Goal: Communication & Community: Connect with others

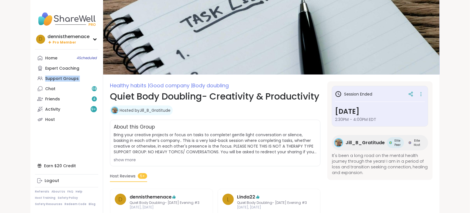
click at [58, 79] on div "Support Groups" at bounding box center [62, 79] width 34 height 6
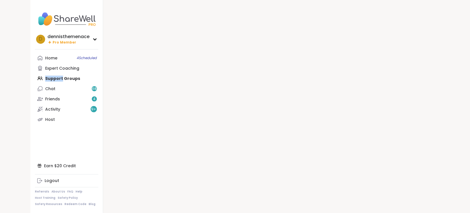
click at [58, 79] on div "Home 4 Scheduled Expert Coaching Support Groups Chat 68 Friends 4 Activity 9 + …" at bounding box center [66, 89] width 63 height 72
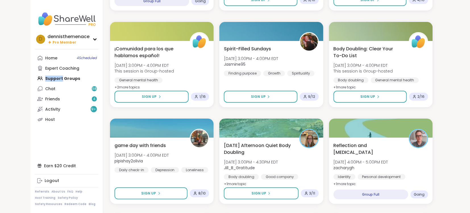
scroll to position [652, 0]
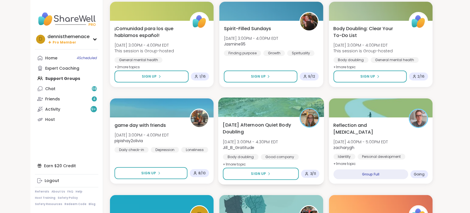
click at [256, 133] on span "[DATE] Afternoon Quiet Body Doubling" at bounding box center [258, 128] width 71 height 14
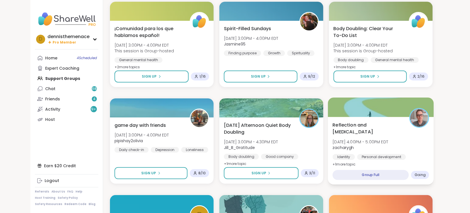
click at [389, 134] on span "Reflection and [MEDICAL_DATA]" at bounding box center [368, 128] width 71 height 14
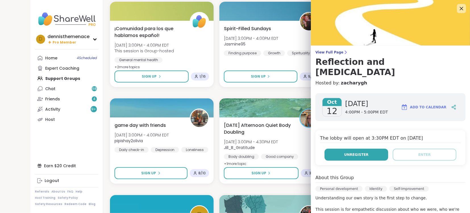
click at [362, 152] on span "Unregister" at bounding box center [356, 154] width 24 height 5
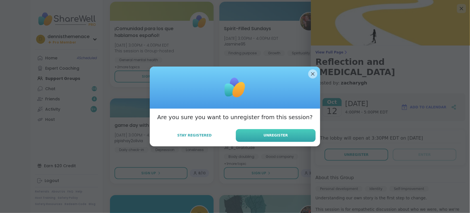
click at [277, 138] on button "Unregister" at bounding box center [276, 135] width 80 height 13
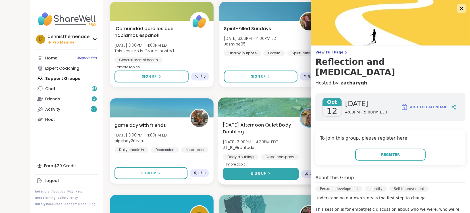
click at [267, 175] on div "Sign Up" at bounding box center [261, 173] width 20 height 5
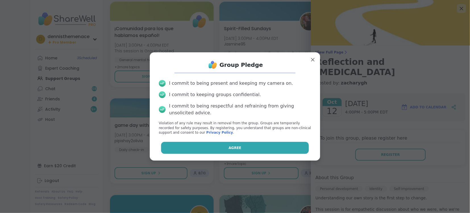
click at [263, 145] on button "Agree" at bounding box center [235, 148] width 148 height 12
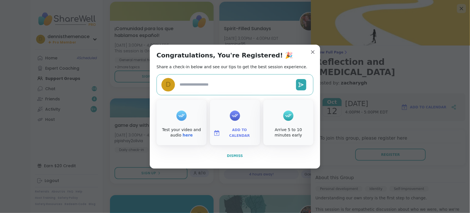
click at [233, 154] on span "Dismiss" at bounding box center [235, 156] width 16 height 4
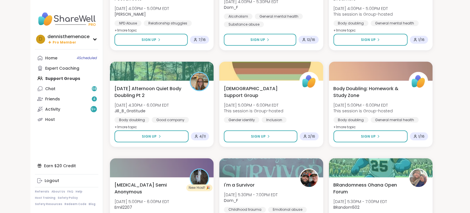
scroll to position [894, 0]
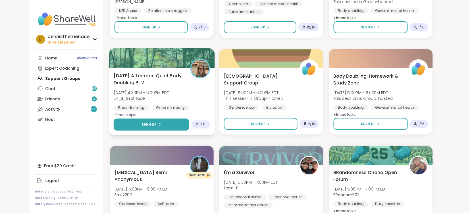
click at [159, 127] on button "Sign Up" at bounding box center [152, 125] width 76 height 12
click at [159, 120] on button "Sign Up" at bounding box center [152, 125] width 76 height 12
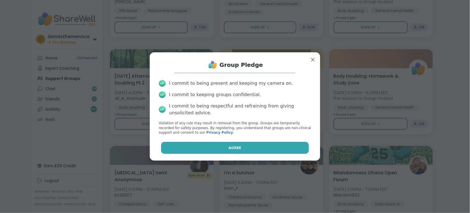
click at [237, 147] on span "Agree" at bounding box center [235, 147] width 13 height 5
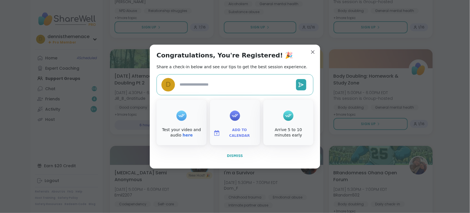
type textarea "*"
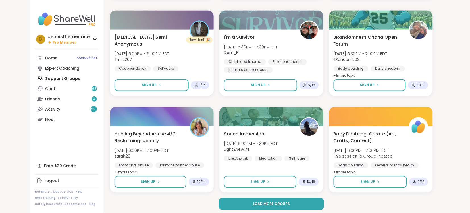
scroll to position [1032, 0]
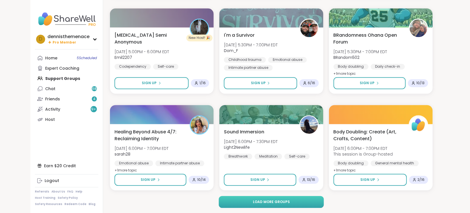
click at [266, 202] on span "Load more groups" at bounding box center [271, 202] width 37 height 5
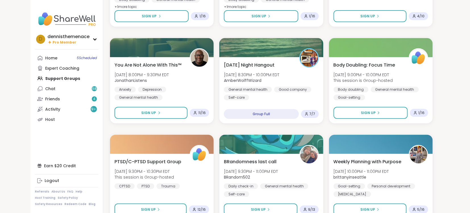
scroll to position [1486, 0]
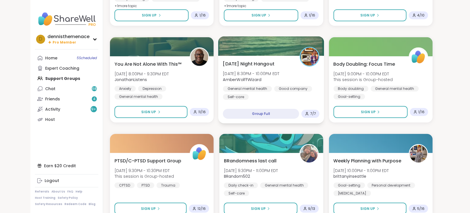
click at [268, 98] on div "General mental health Good company Self-care" at bounding box center [271, 93] width 97 height 14
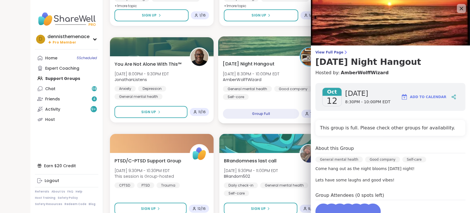
click at [268, 98] on div "General mental health Good company Self-care" at bounding box center [271, 93] width 97 height 14
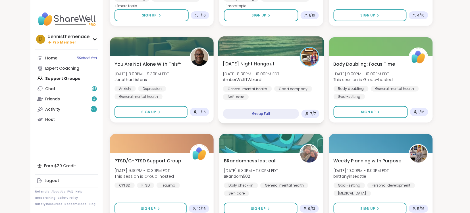
click at [268, 98] on div "General mental health Good company Self-care" at bounding box center [271, 93] width 97 height 14
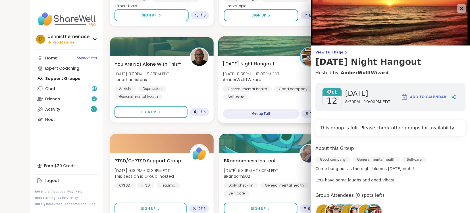
click at [268, 98] on div "General mental health Good company Self-care" at bounding box center [271, 93] width 97 height 14
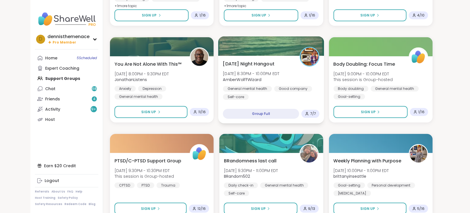
click at [268, 98] on div "General mental health Good company Self-care" at bounding box center [271, 93] width 97 height 14
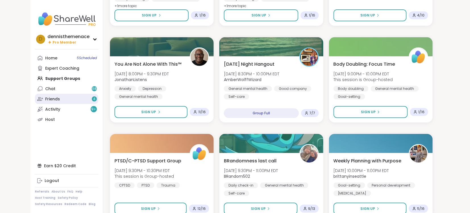
click at [50, 100] on div "Friends 4" at bounding box center [52, 99] width 15 height 6
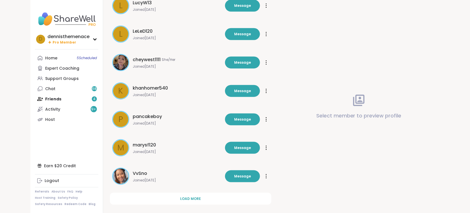
scroll to position [152, 0]
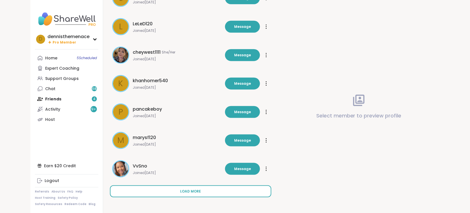
click at [194, 191] on span "Load more" at bounding box center [191, 191] width 21 height 5
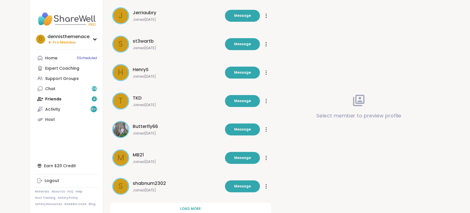
scroll to position [436, 0]
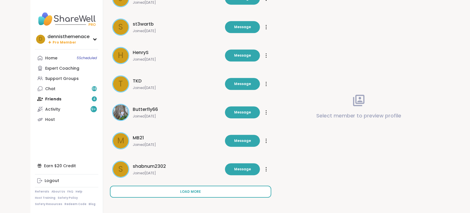
click at [192, 191] on span "Load more" at bounding box center [191, 191] width 21 height 5
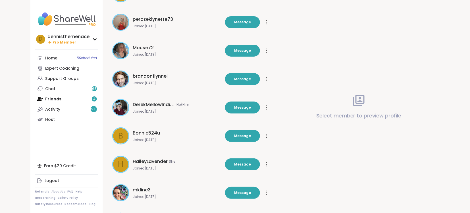
scroll to position [721, 0]
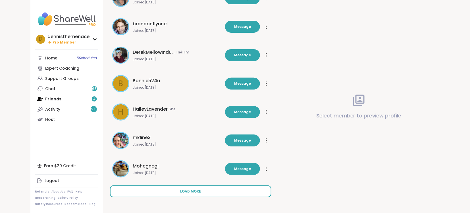
click at [193, 191] on span "Load more" at bounding box center [191, 191] width 21 height 5
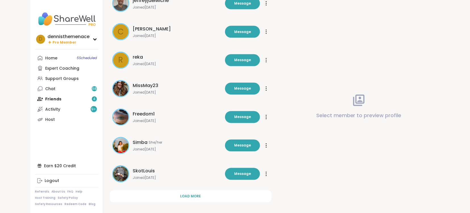
scroll to position [1005, 0]
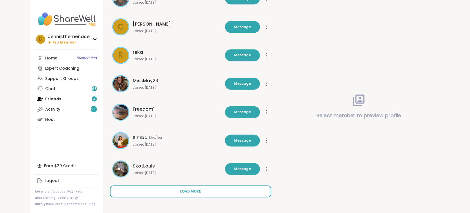
click at [189, 191] on span "Load more" at bounding box center [191, 191] width 21 height 5
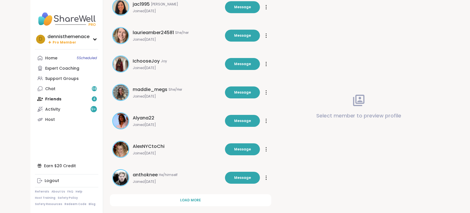
scroll to position [1290, 0]
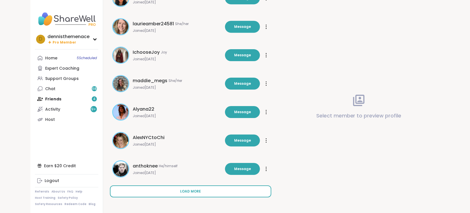
click at [190, 191] on span "Load more" at bounding box center [191, 191] width 21 height 5
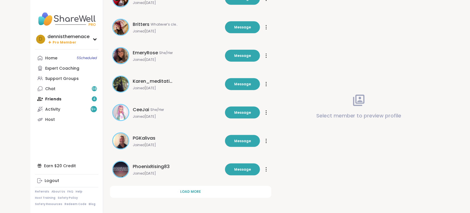
scroll to position [1574, 0]
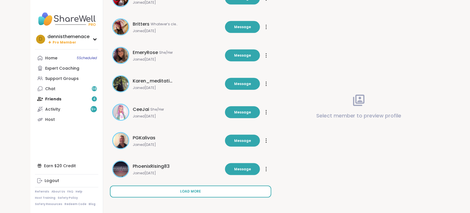
click at [187, 191] on span "Load more" at bounding box center [191, 191] width 21 height 5
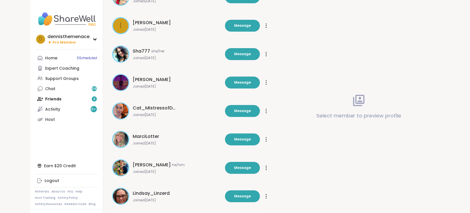
scroll to position [1859, 0]
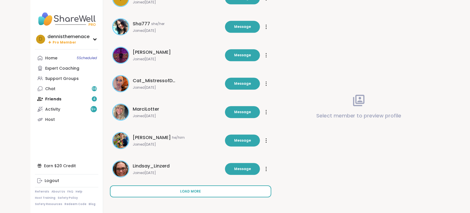
click at [189, 192] on span "Load more" at bounding box center [191, 191] width 21 height 5
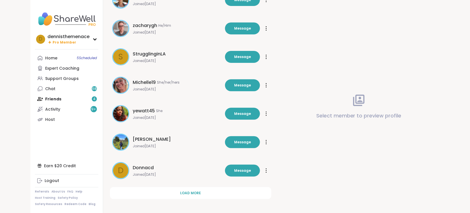
scroll to position [2143, 0]
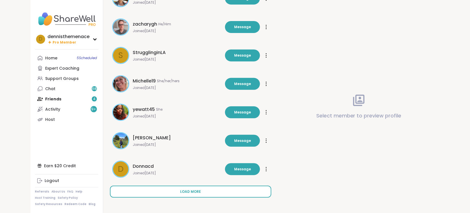
click at [194, 191] on span "Load more" at bounding box center [191, 191] width 21 height 5
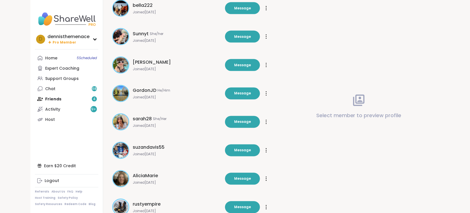
scroll to position [2427, 0]
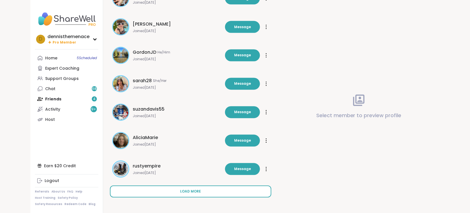
click at [193, 191] on span "Load more" at bounding box center [191, 191] width 21 height 5
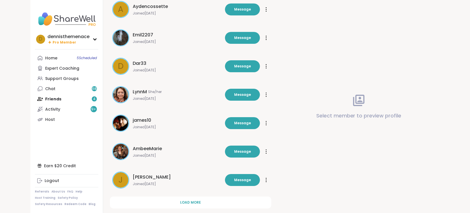
scroll to position [2712, 0]
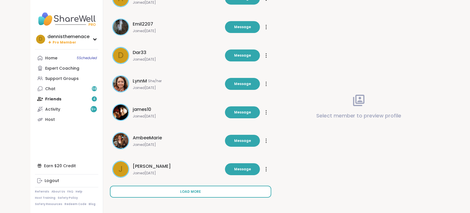
click at [188, 193] on span "Load more" at bounding box center [191, 191] width 21 height 5
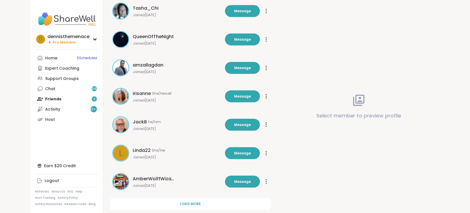
scroll to position [2996, 0]
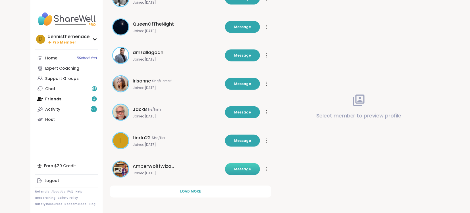
click at [242, 170] on span "Message" at bounding box center [242, 169] width 17 height 5
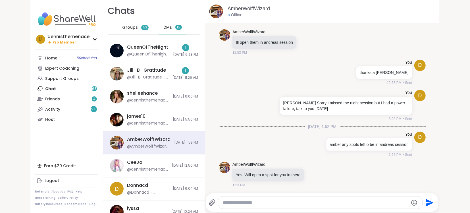
click at [266, 202] on textarea "Type your message" at bounding box center [316, 203] width 186 height 6
type textarea "*****"
click at [269, 184] on div "1:53 PM" at bounding box center [269, 185] width 73 height 5
click at [265, 201] on textarea "**********" at bounding box center [316, 203] width 186 height 6
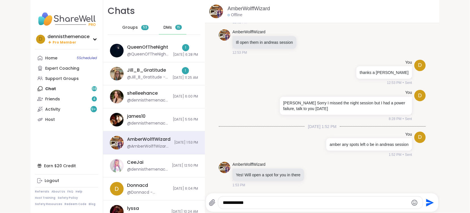
click at [265, 201] on textarea "**********" at bounding box center [316, 203] width 186 height 6
click at [137, 8] on div "Chats Groups 53 DMs 15" at bounding box center [154, 19] width 102 height 39
click at [328, 169] on div "AmberWolffWizard Yes! Will open a spot for you in there 1:53 PM" at bounding box center [322, 175] width 207 height 30
click at [328, 202] on textarea "**********" at bounding box center [316, 203] width 186 height 6
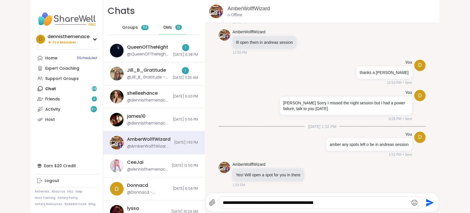
click at [373, 209] on div "**********" at bounding box center [322, 202] width 233 height 18
click at [345, 202] on textarea "**********" at bounding box center [316, 203] width 186 height 6
type textarea "**********"
click at [430, 201] on icon "Send" at bounding box center [431, 203] width 8 height 8
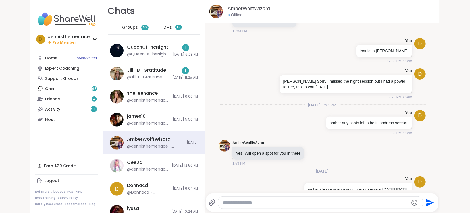
scroll to position [1714, 0]
